Goal: Book appointment/travel/reservation

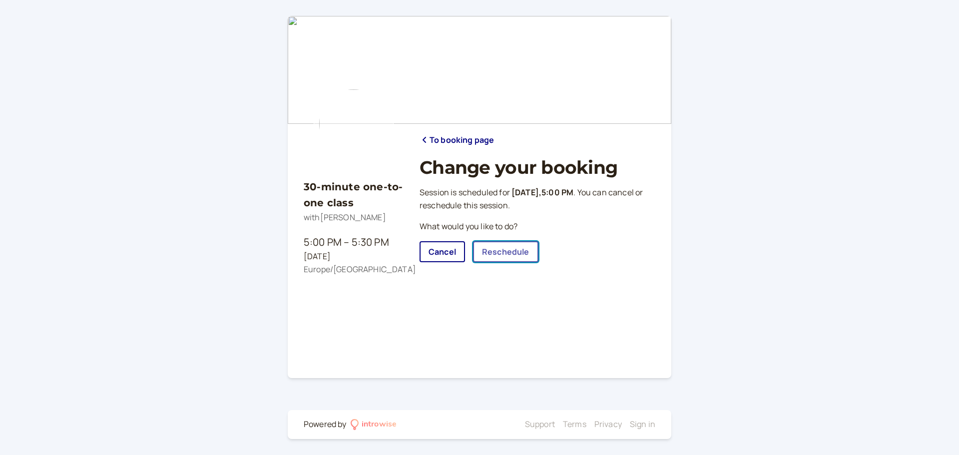
click at [514, 251] on link "Reschedule" at bounding box center [505, 251] width 65 height 21
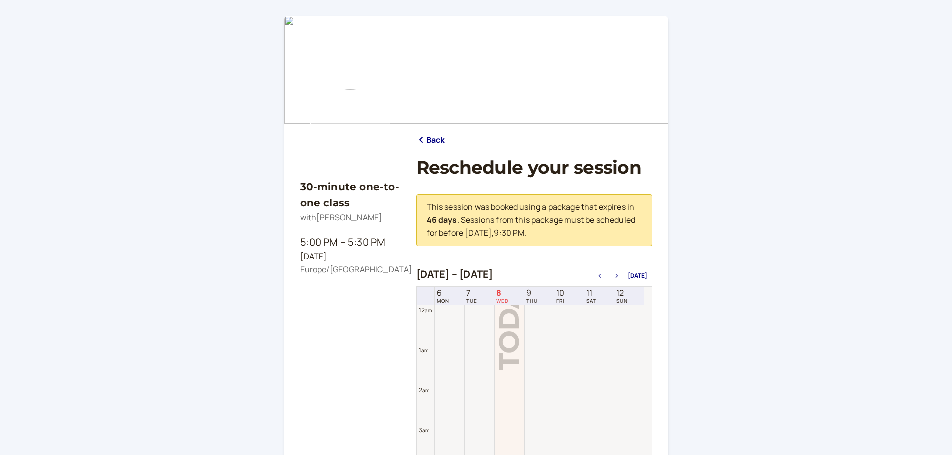
scroll to position [320, 0]
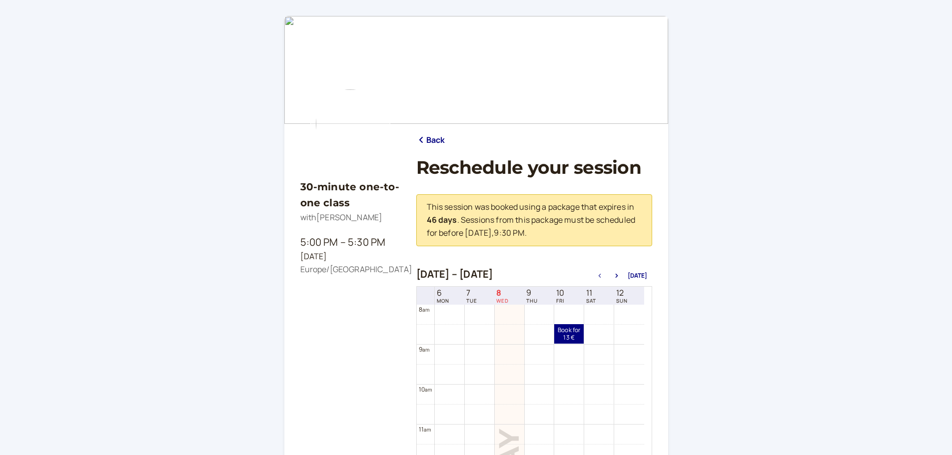
click at [621, 279] on div "[DATE] – [DATE] [DATE]" at bounding box center [534, 275] width 236 height 14
click at [617, 274] on icon "button" at bounding box center [617, 276] width 12 height 4
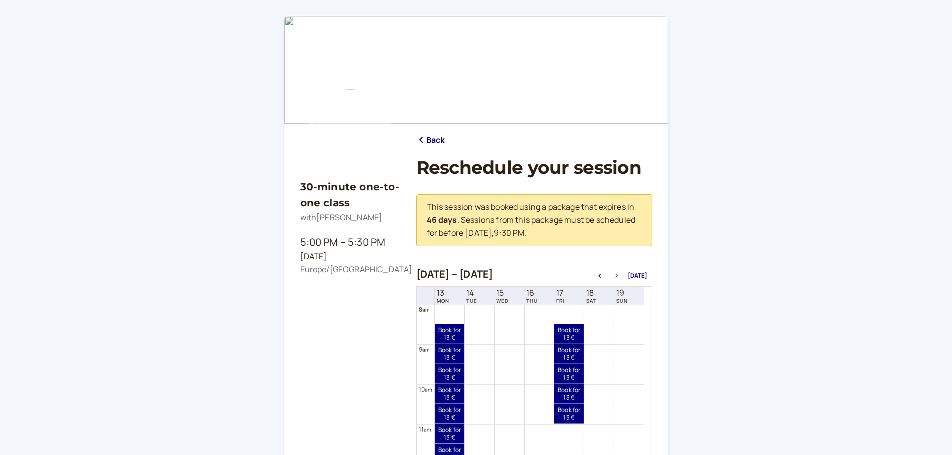
click at [616, 274] on icon "button" at bounding box center [617, 276] width 12 height 4
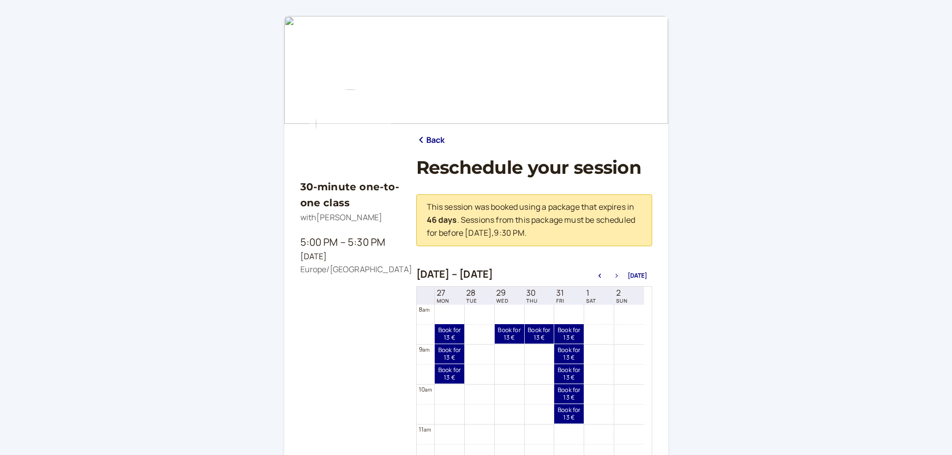
click at [616, 274] on icon "button" at bounding box center [617, 276] width 12 height 4
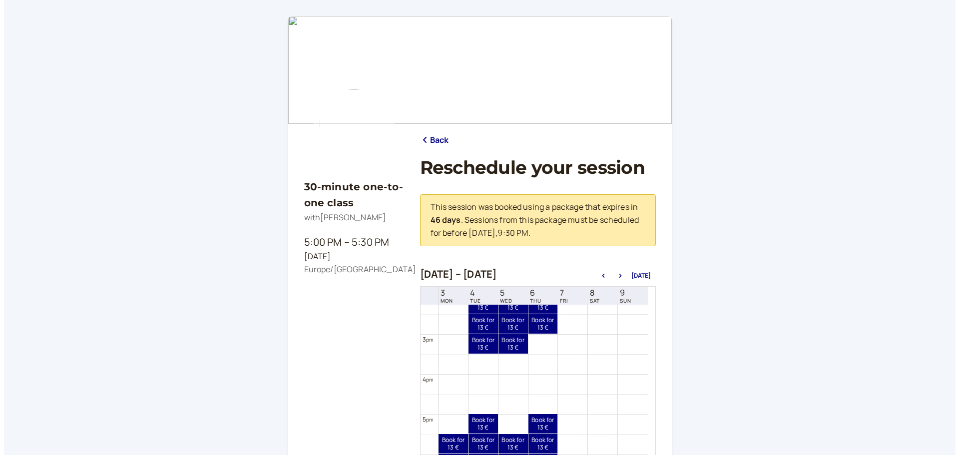
scroll to position [620, 0]
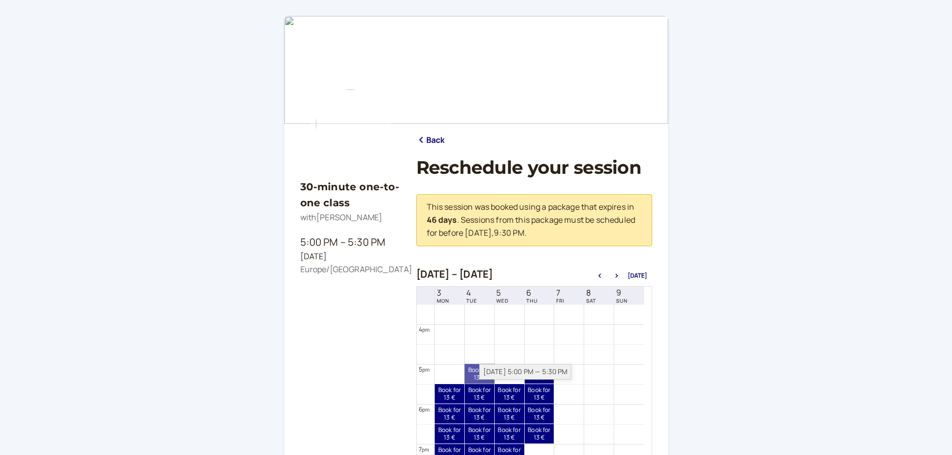
click at [479, 372] on link "Book for 13 € 13 €" at bounding box center [479, 373] width 29 height 19
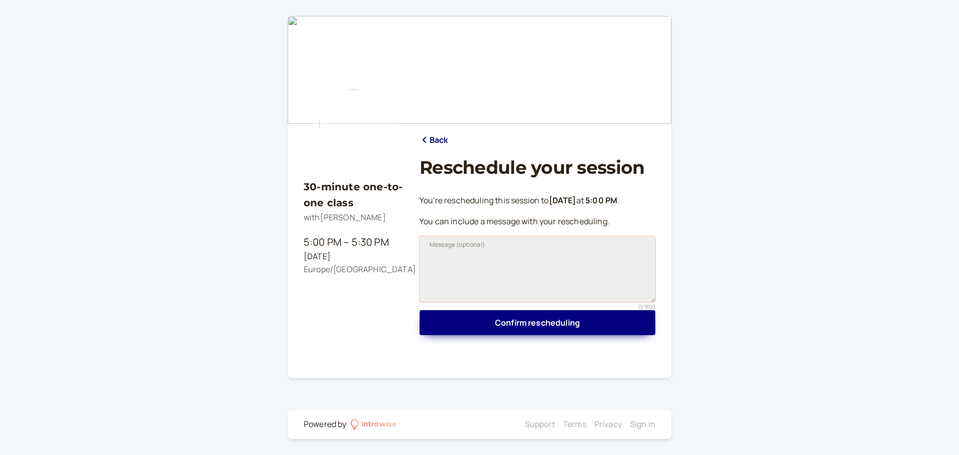
click at [484, 253] on textarea "Message (optional)" at bounding box center [538, 269] width 236 height 66
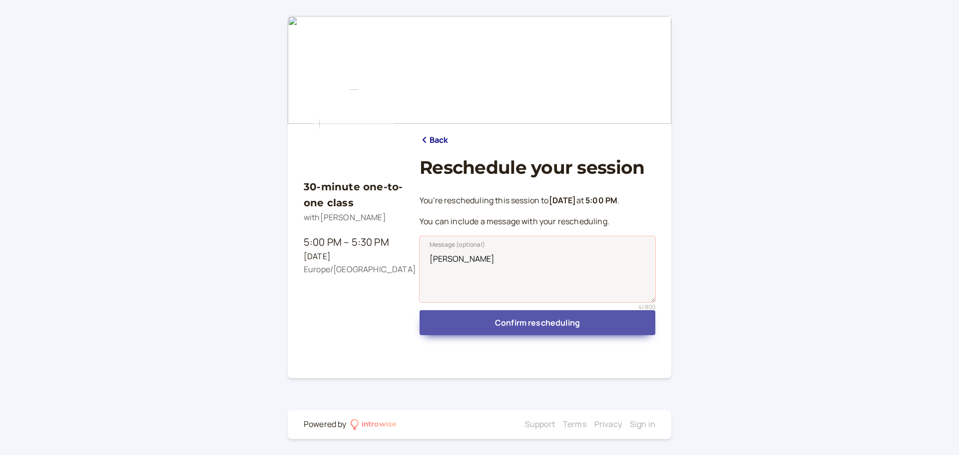
type textarea "[PERSON_NAME]"
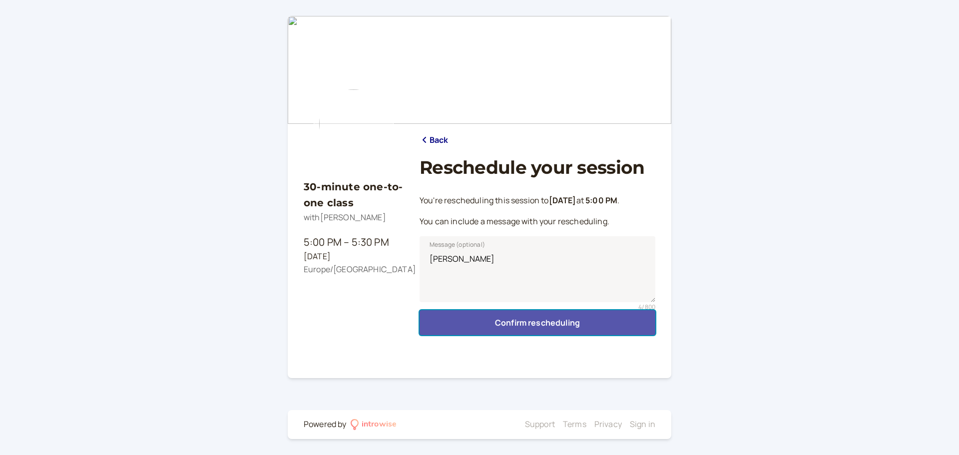
click at [557, 323] on button "Confirm rescheduling" at bounding box center [538, 322] width 236 height 25
